Goal: Transaction & Acquisition: Book appointment/travel/reservation

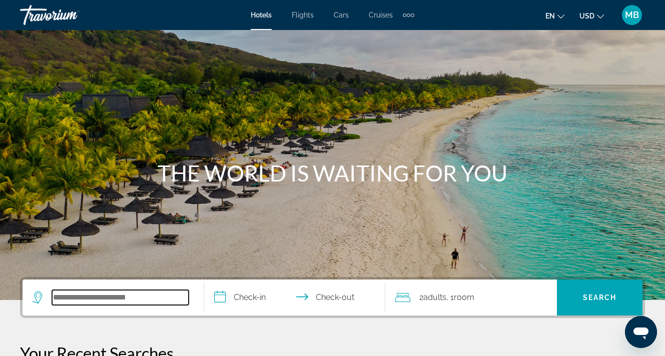
click at [152, 298] on input "Search widget" at bounding box center [120, 297] width 137 height 15
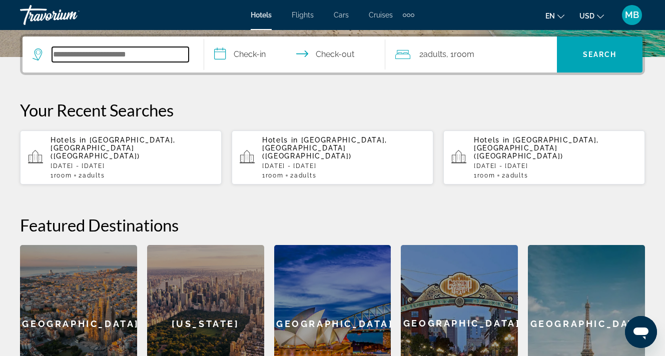
scroll to position [245, 0]
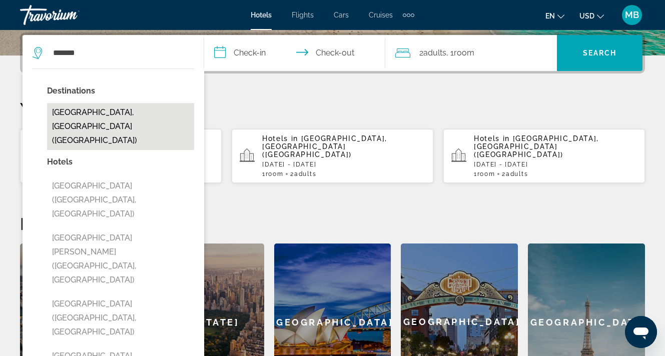
click at [106, 116] on button "[GEOGRAPHIC_DATA], [GEOGRAPHIC_DATA] ([GEOGRAPHIC_DATA])" at bounding box center [120, 126] width 147 height 47
type input "**********"
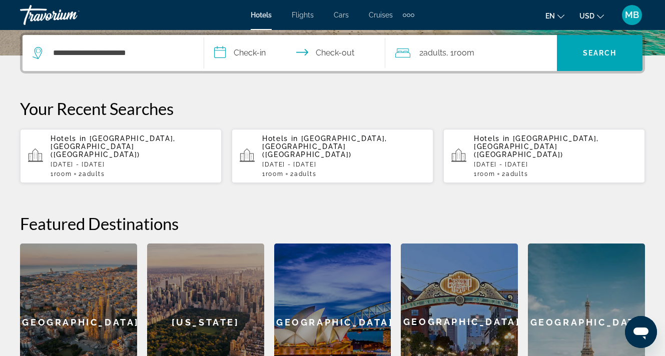
click at [240, 57] on input "**********" at bounding box center [297, 54] width 186 height 39
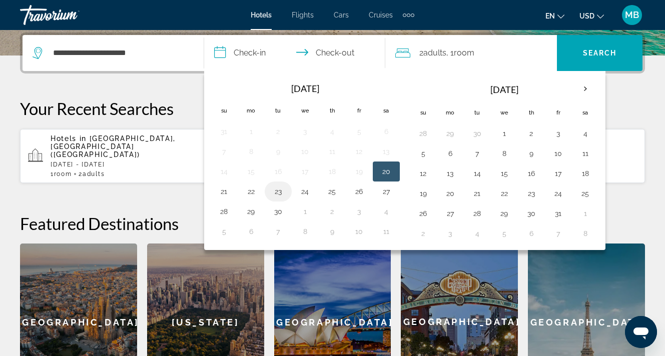
click at [279, 189] on button "23" at bounding box center [278, 192] width 16 height 14
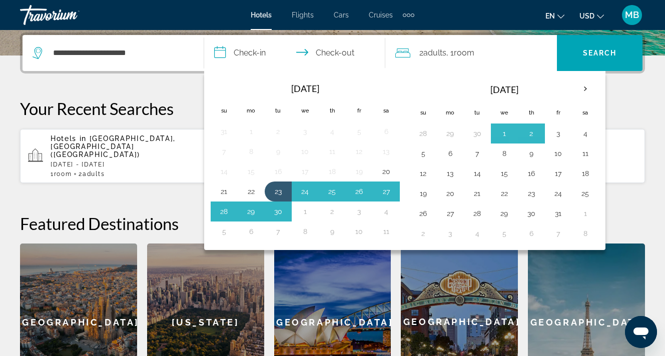
click at [558, 132] on button "3" at bounding box center [558, 134] width 16 height 14
type input "**********"
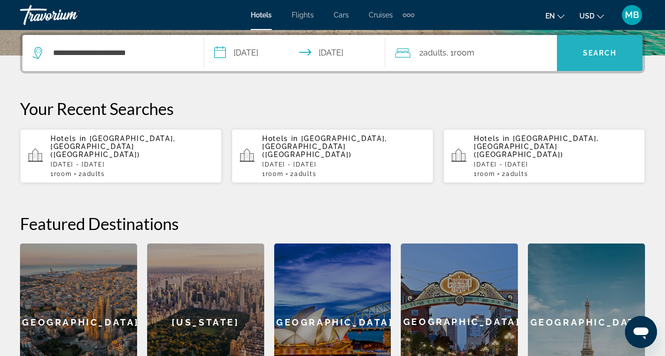
click at [586, 60] on span "Search widget" at bounding box center [600, 53] width 86 height 24
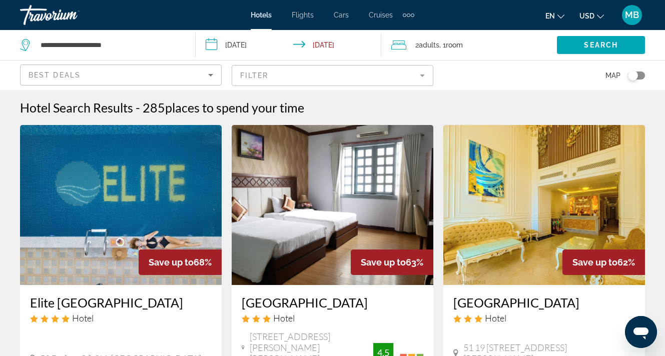
click at [633, 74] on div "Toggle map" at bounding box center [633, 76] width 10 height 10
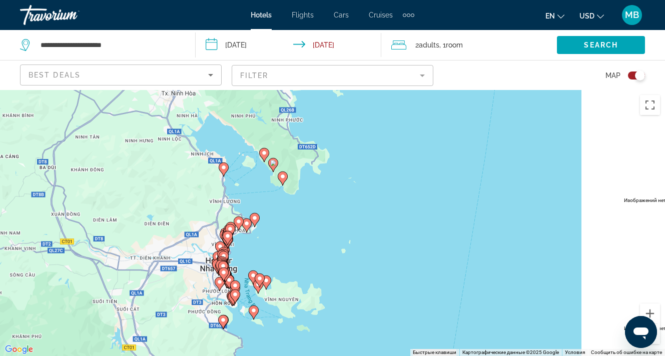
click at [633, 76] on div "Toggle map" at bounding box center [636, 76] width 17 height 8
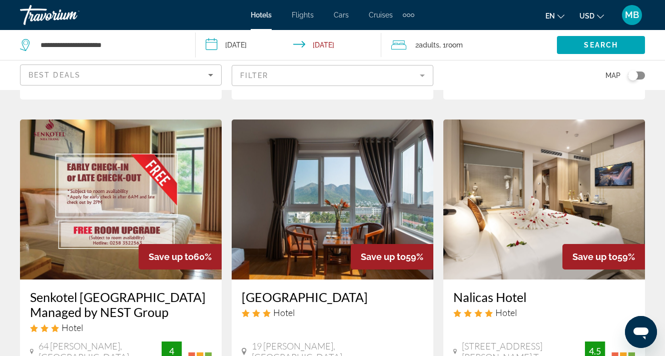
scroll to position [405, 0]
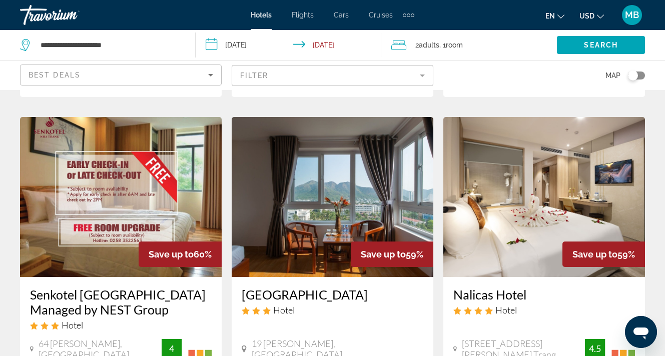
click at [400, 83] on mat-form-field "Filter" at bounding box center [333, 75] width 202 height 21
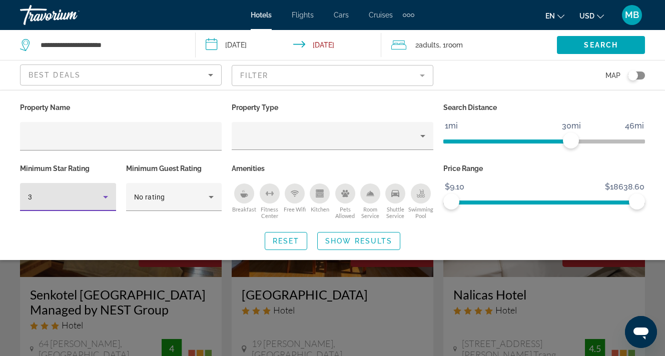
click at [92, 199] on div "3" at bounding box center [65, 197] width 75 height 12
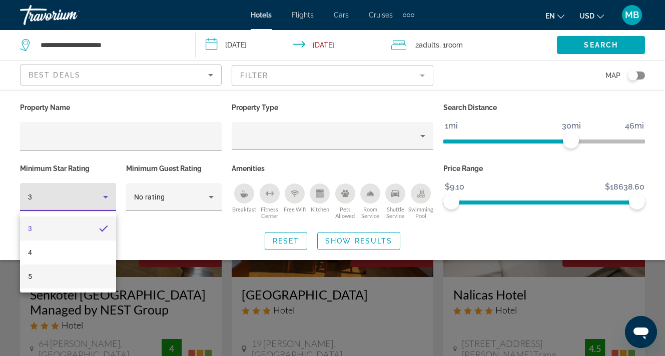
click at [69, 277] on mat-option "5" at bounding box center [68, 277] width 96 height 24
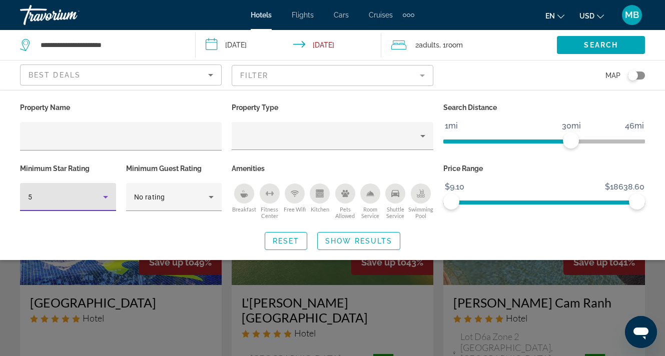
click at [349, 301] on div "Search widget" at bounding box center [332, 253] width 665 height 206
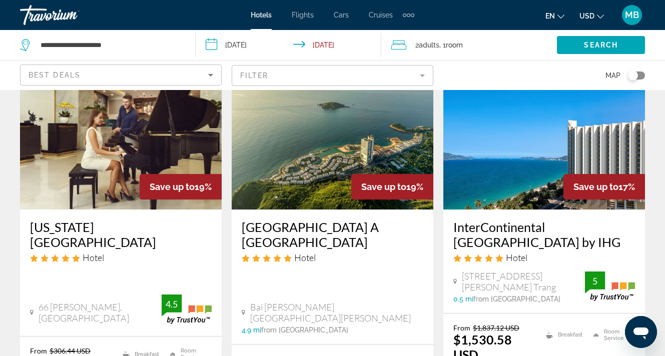
scroll to position [900, 0]
